Goal: Information Seeking & Learning: Check status

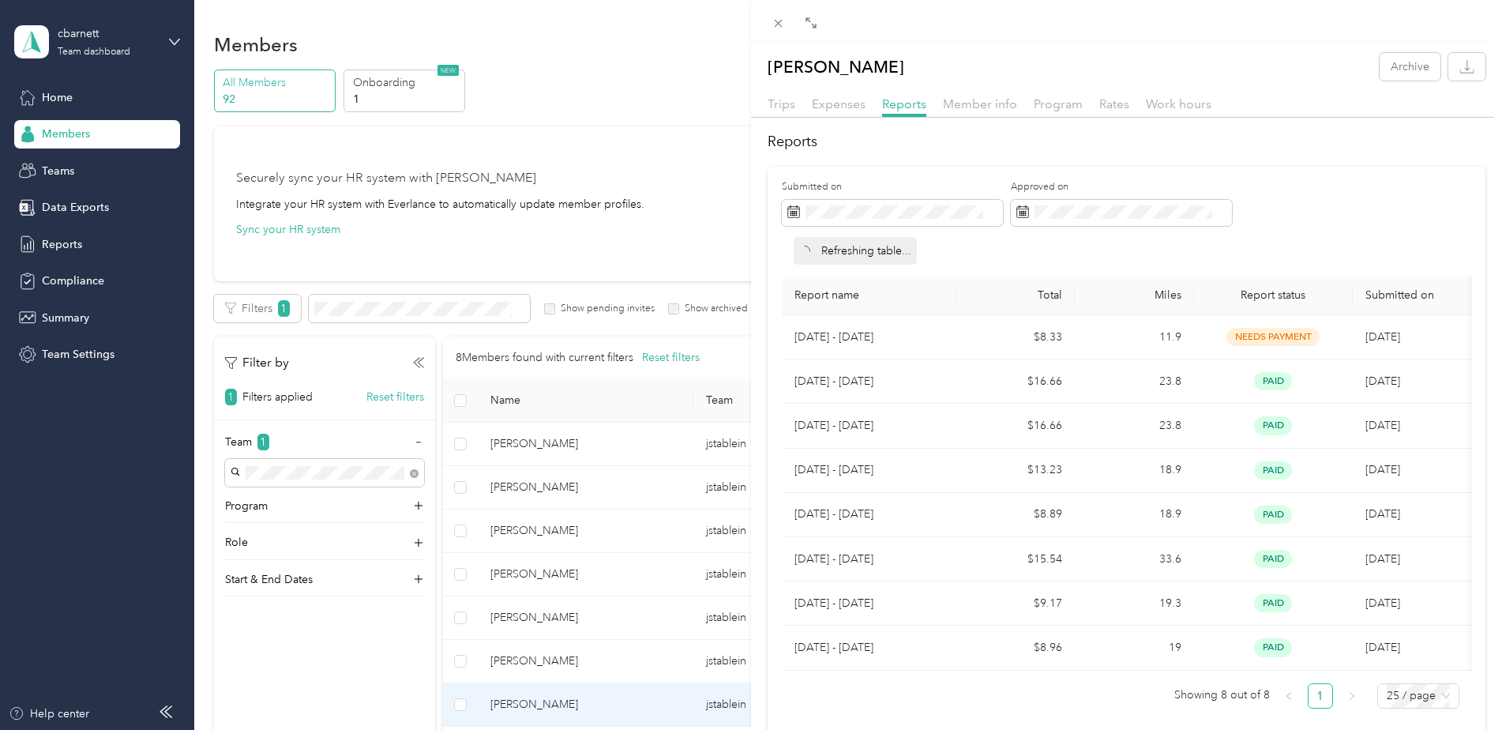
scroll to position [237, 0]
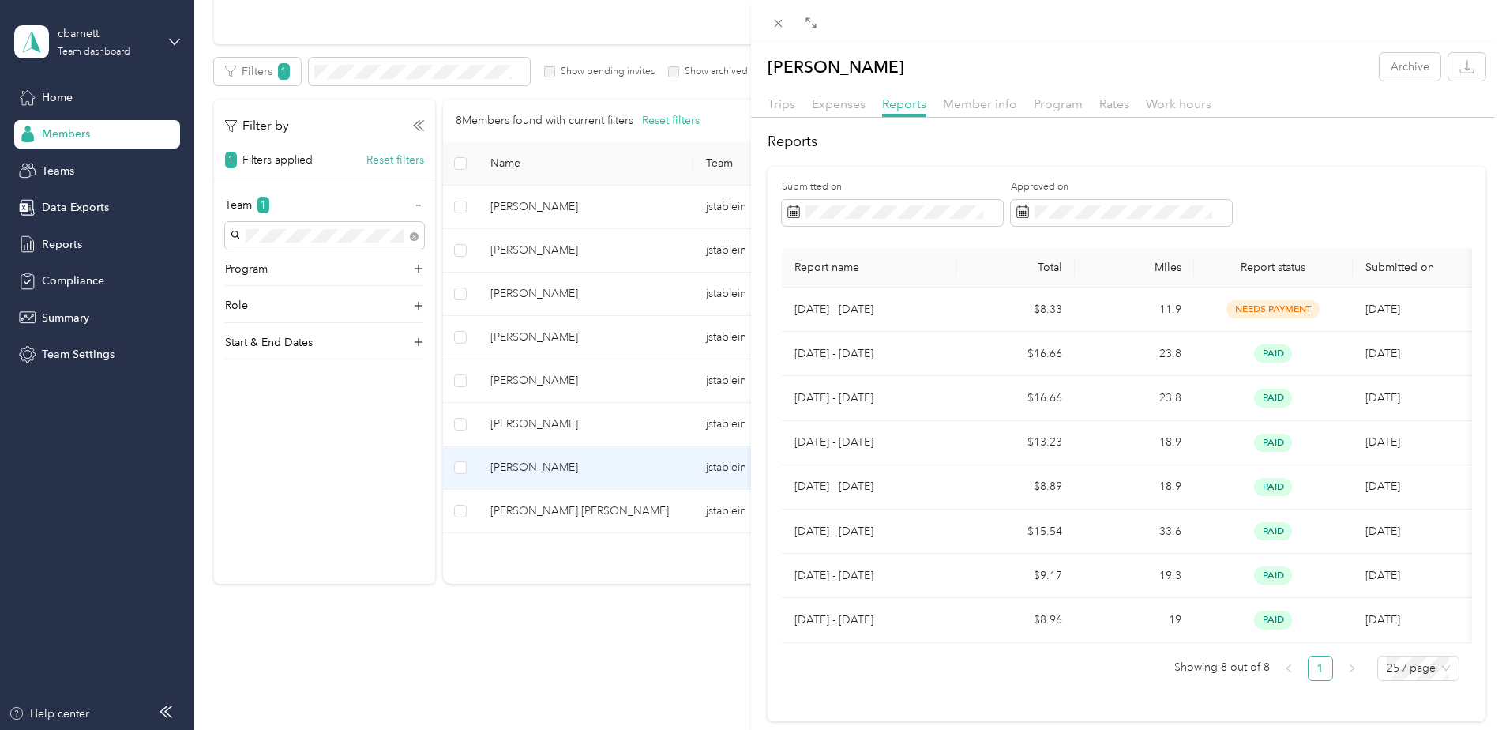
click at [543, 244] on div "[PERSON_NAME] Archive Trips Expenses Reports Member info Program Rates Work hou…" at bounding box center [751, 365] width 1502 height 730
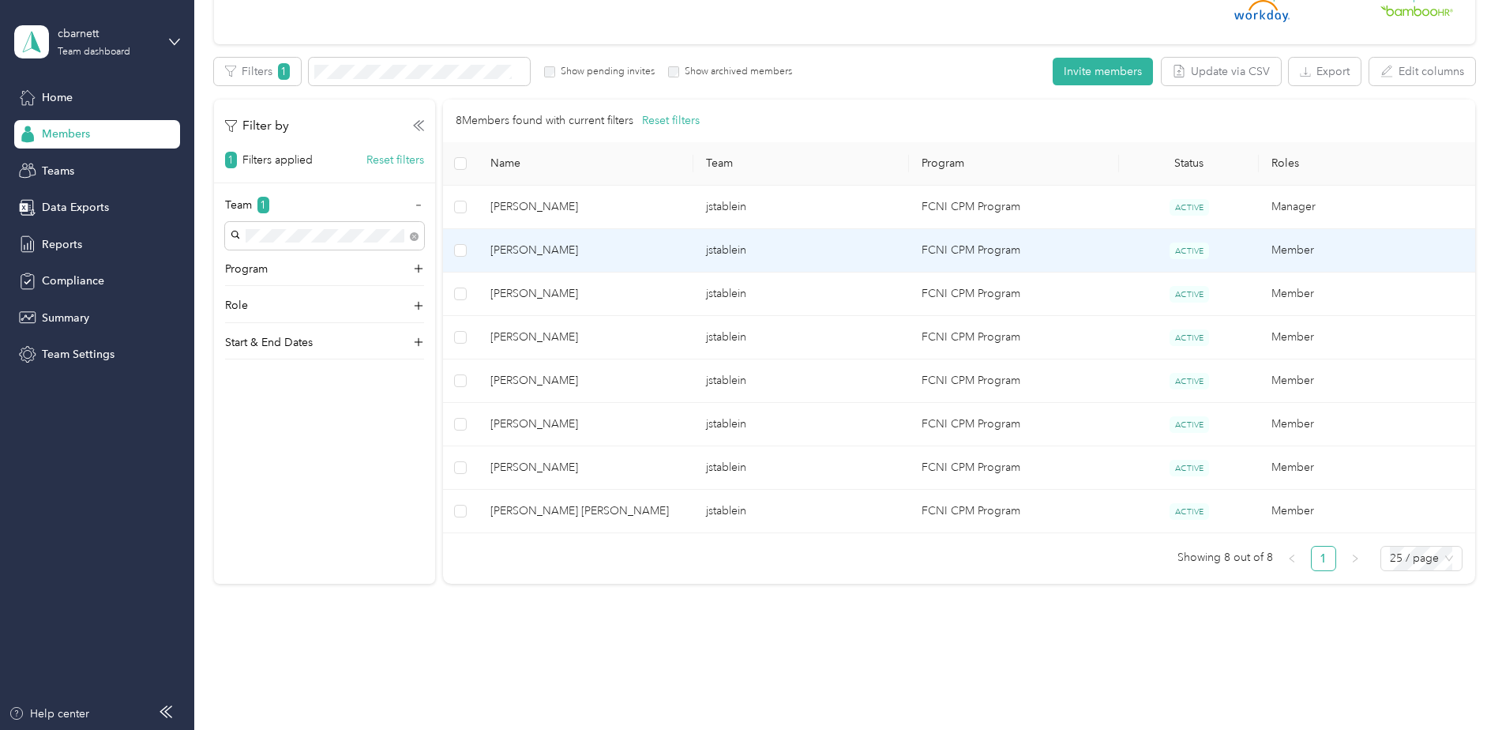
click at [543, 244] on span "[PERSON_NAME]" at bounding box center [586, 250] width 190 height 17
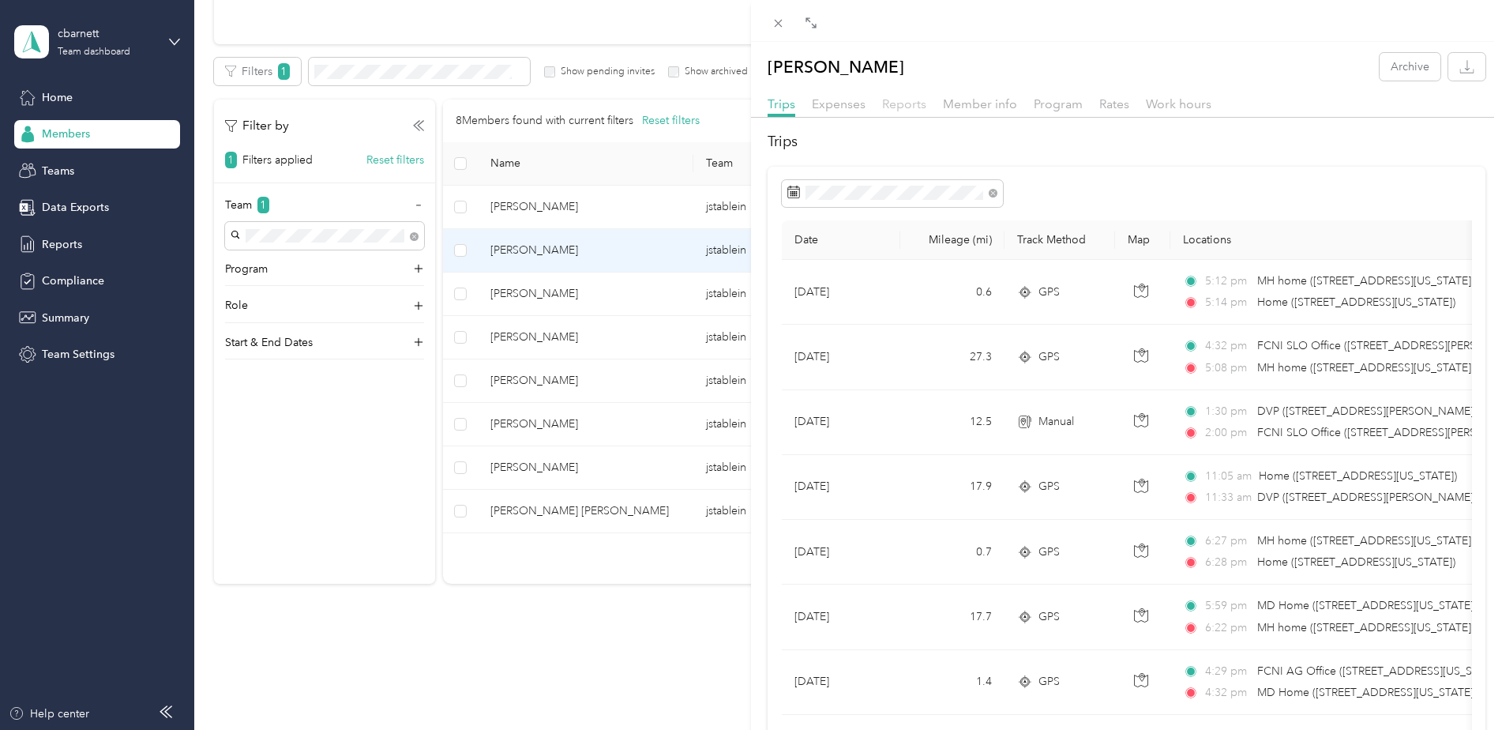
click at [902, 103] on span "Reports" at bounding box center [904, 103] width 44 height 15
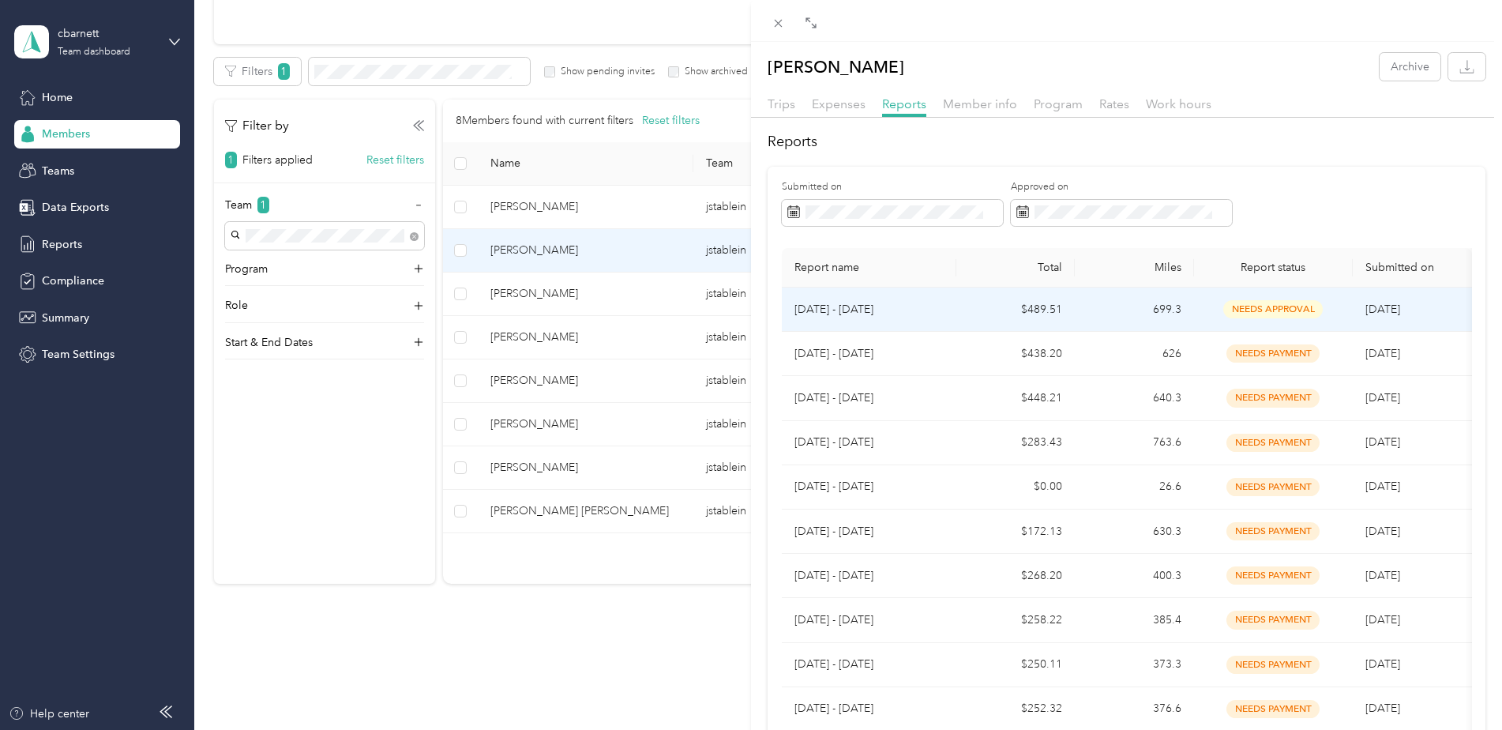
click at [921, 304] on p "[DATE] - [DATE]" at bounding box center [869, 309] width 149 height 17
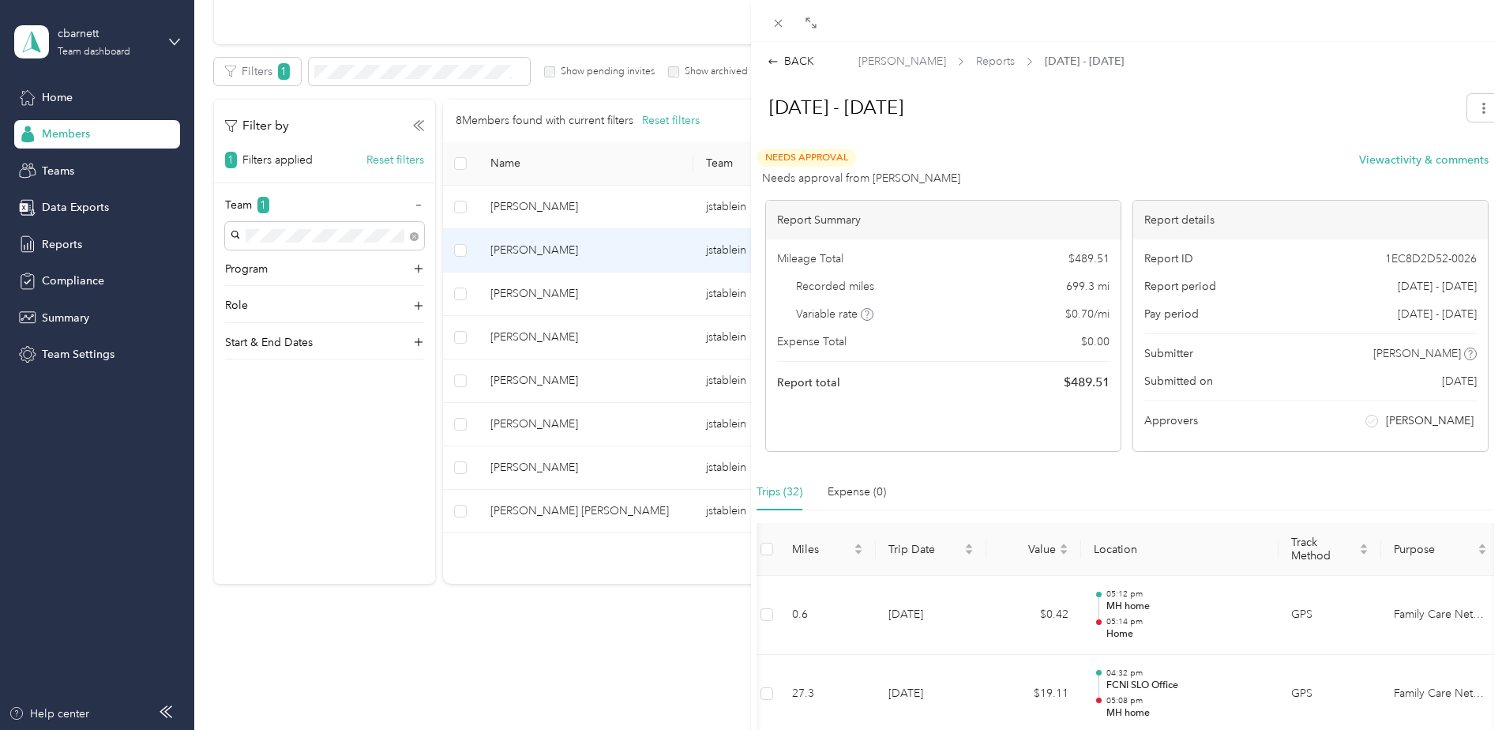
drag, startPoint x: 952, startPoint y: 66, endPoint x: 853, endPoint y: 66, distance: 98.7
click at [853, 66] on div "BACK [PERSON_NAME] Reports [DATE] - [DATE]" at bounding box center [1126, 61] width 751 height 17
copy span "[PERSON_NAME]"
